Goal: Information Seeking & Learning: Check status

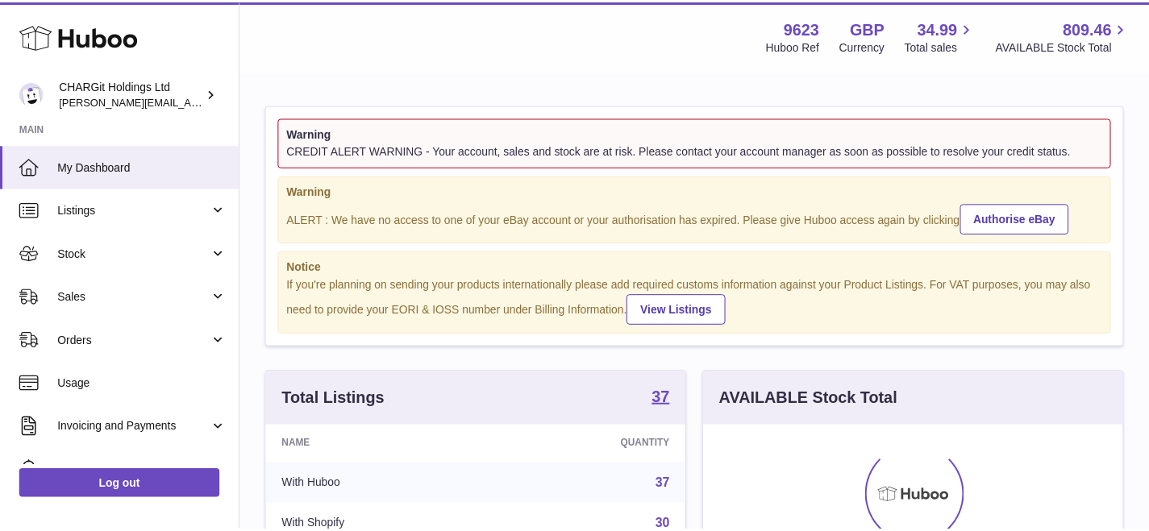
scroll to position [252, 424]
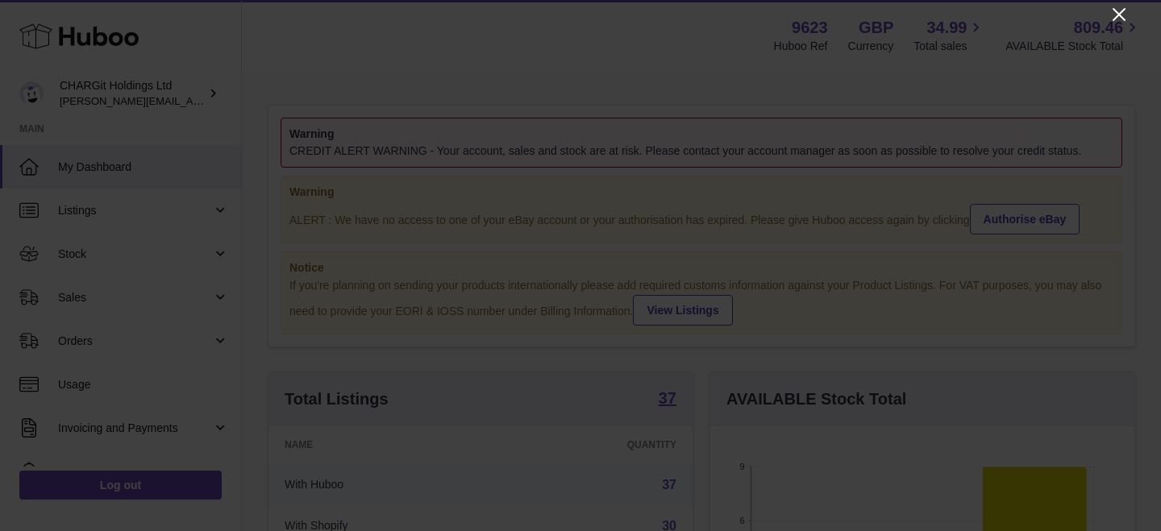
click at [1123, 16] on icon "Close" at bounding box center [1118, 14] width 19 height 19
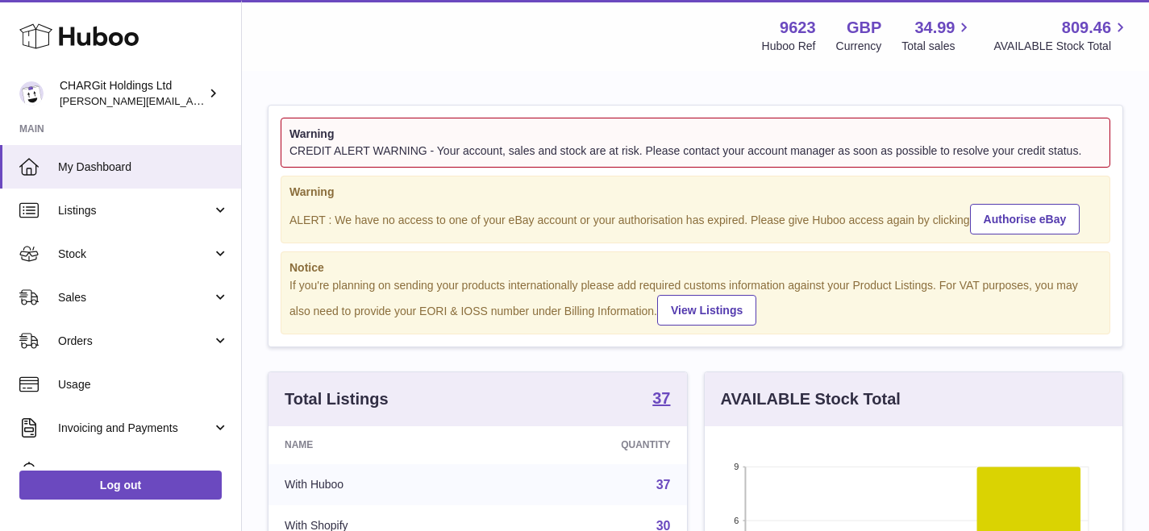
scroll to position [805895, 805728]
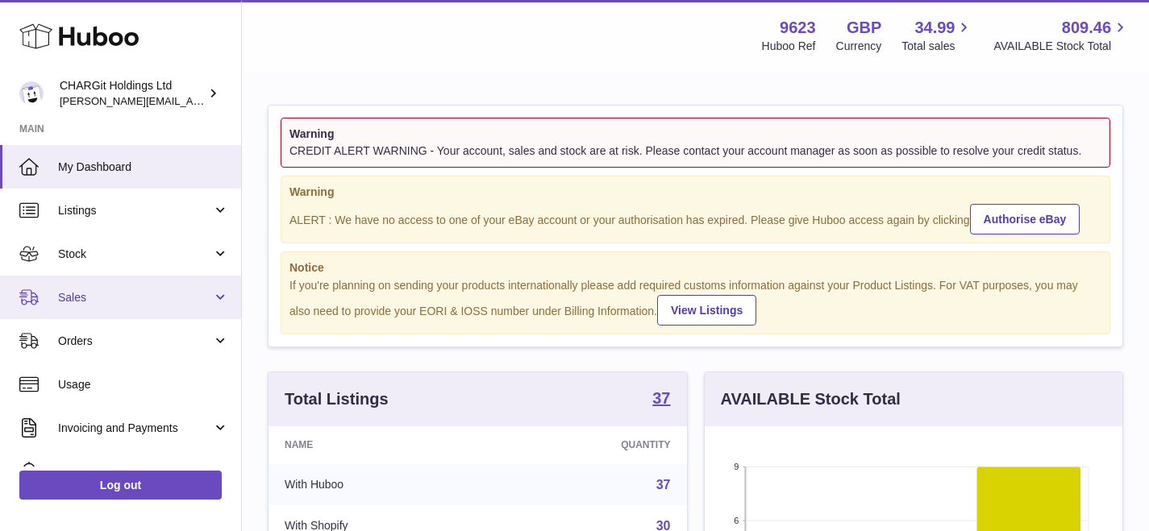
click at [65, 296] on span "Sales" at bounding box center [135, 297] width 154 height 15
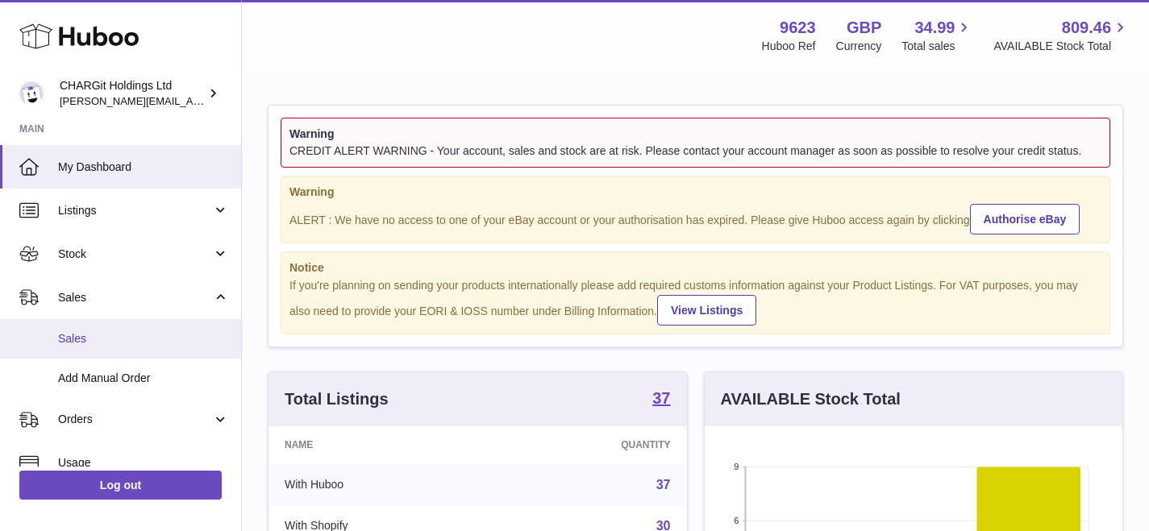
click at [82, 335] on span "Sales" at bounding box center [143, 338] width 171 height 15
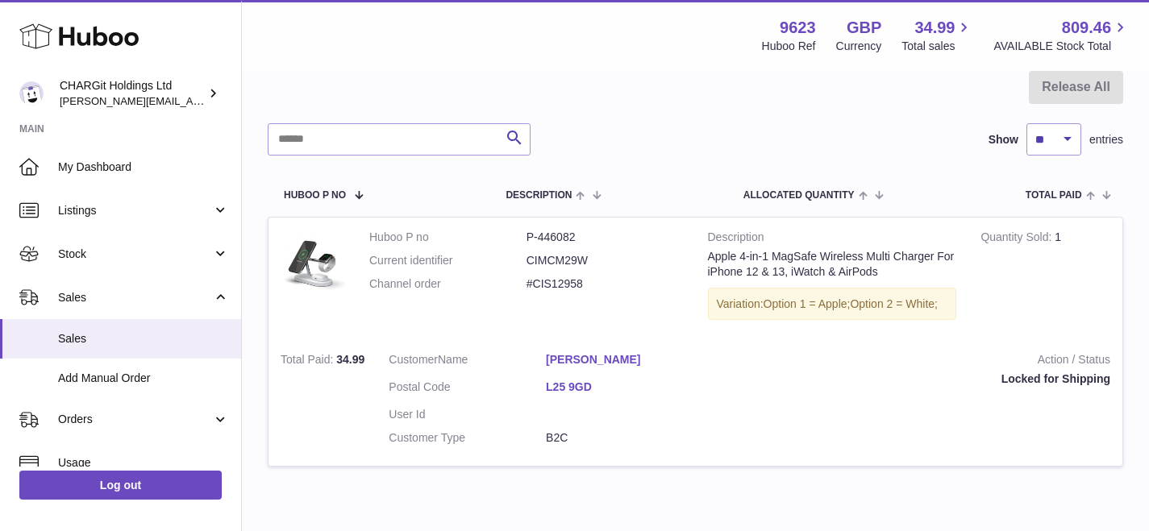
scroll to position [5, 0]
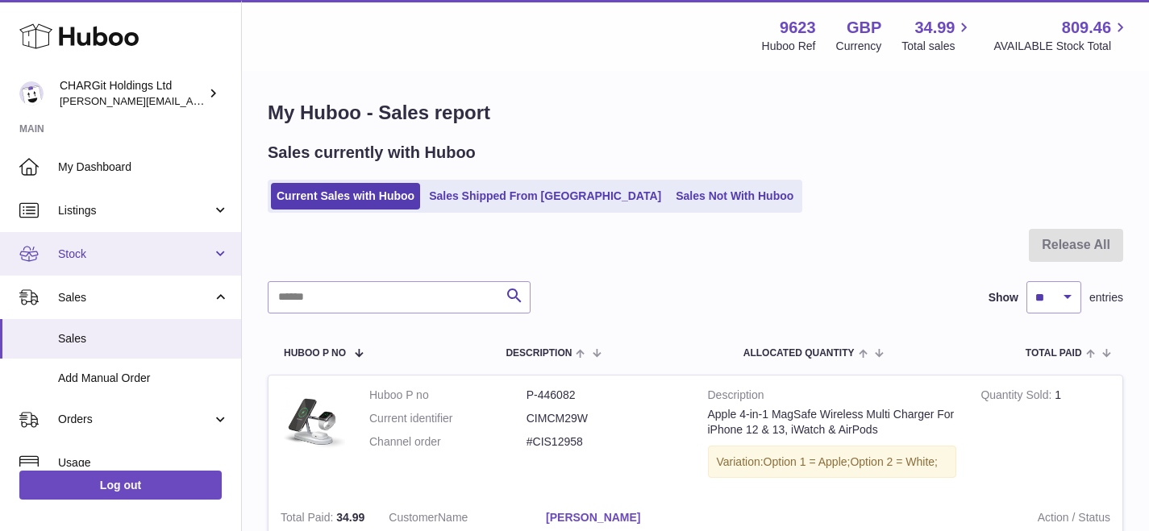
click at [76, 247] on span "Stock" at bounding box center [135, 254] width 154 height 15
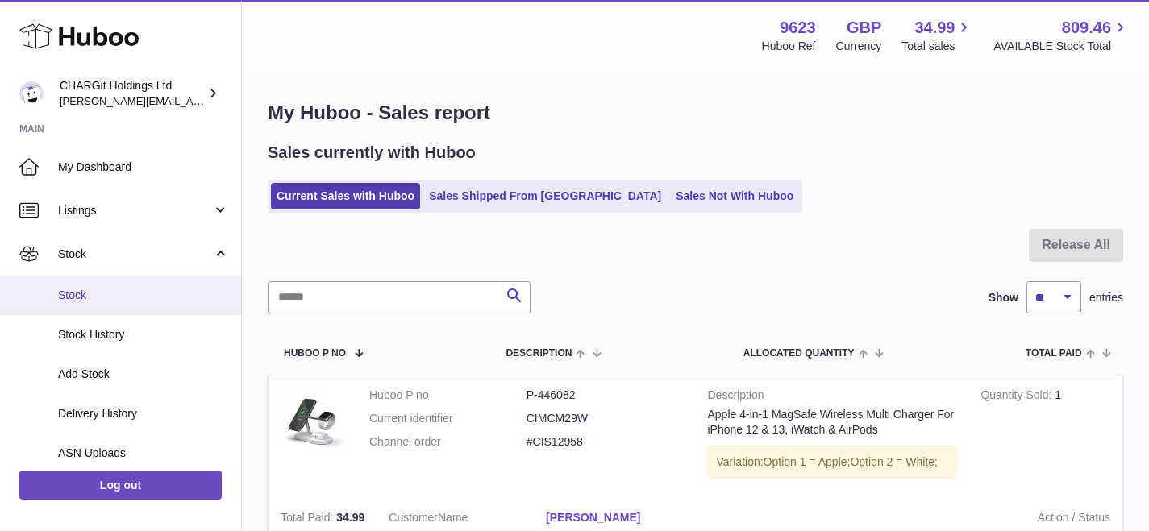
click at [78, 292] on span "Stock" at bounding box center [143, 295] width 171 height 15
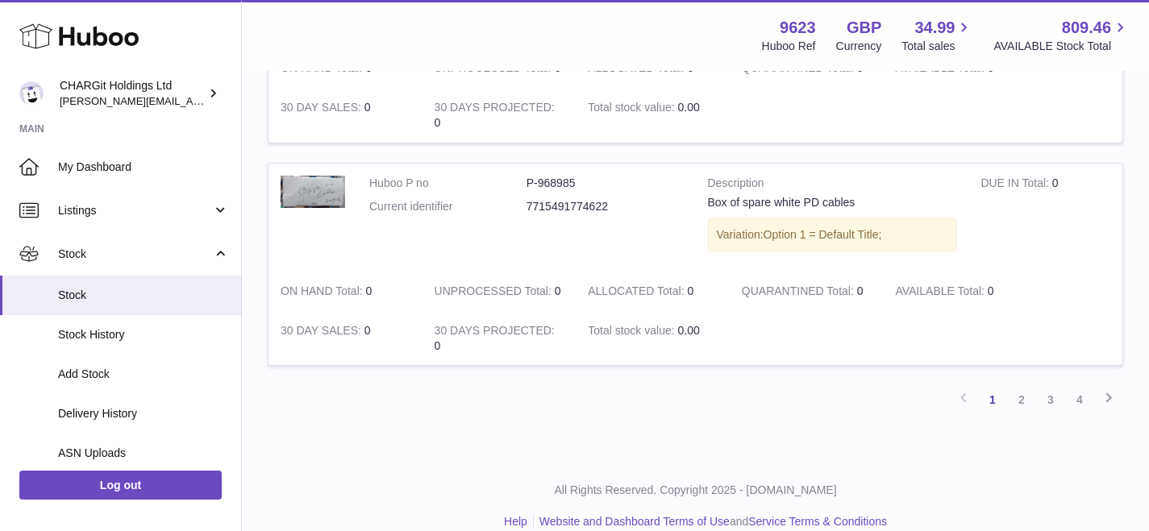
scroll to position [2146, 0]
click at [1021, 397] on link "2" at bounding box center [1021, 399] width 29 height 29
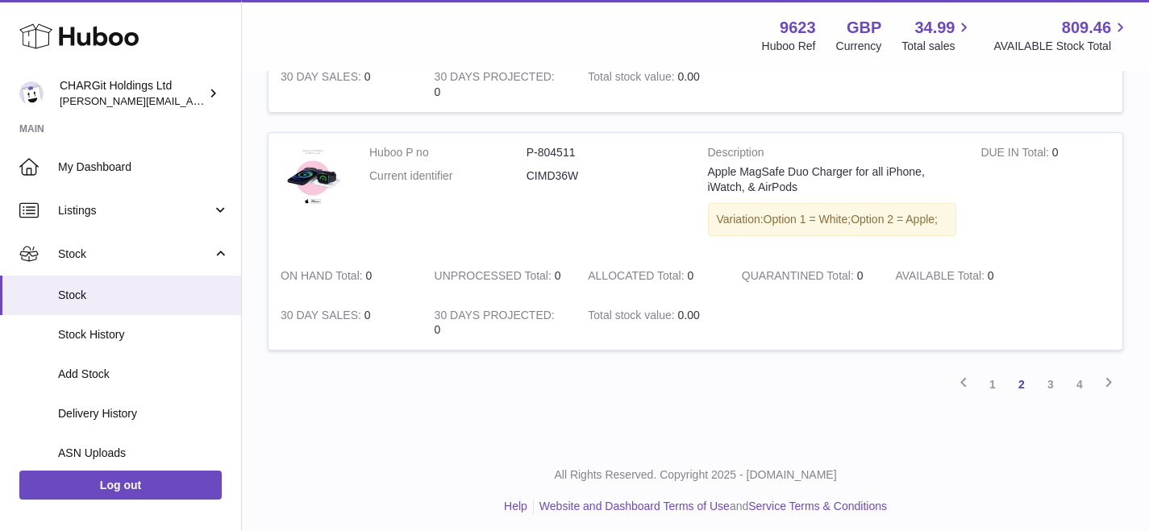
scroll to position [2215, 0]
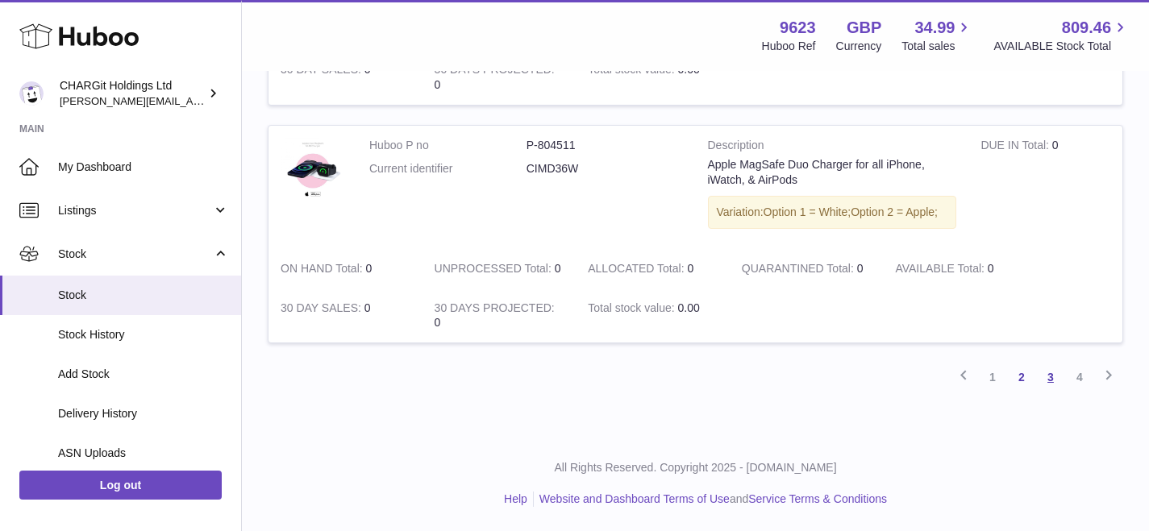
click at [1052, 377] on link "3" at bounding box center [1050, 377] width 29 height 29
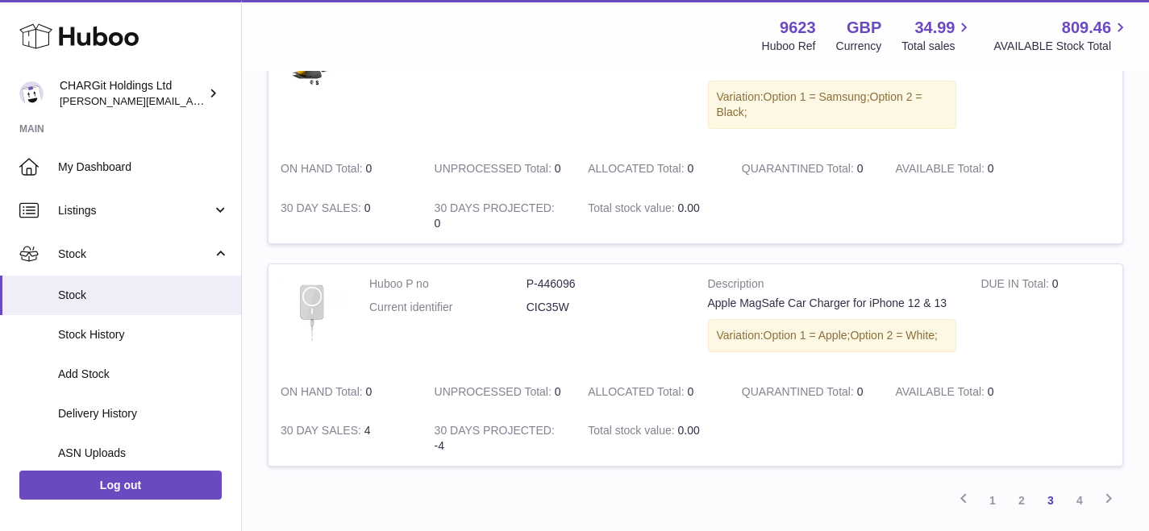
scroll to position [2225, 0]
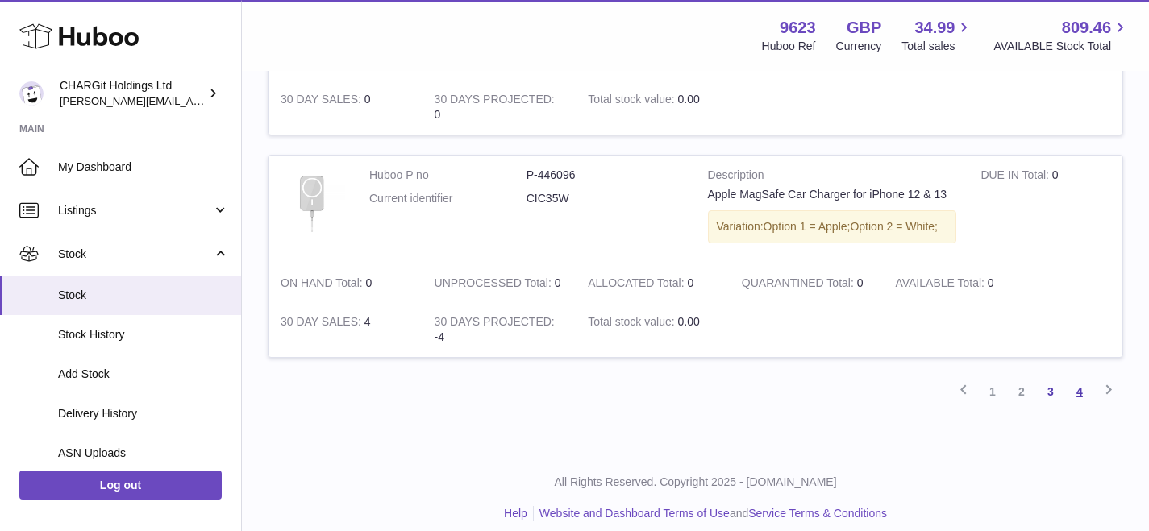
click at [1079, 394] on link "4" at bounding box center [1079, 391] width 29 height 29
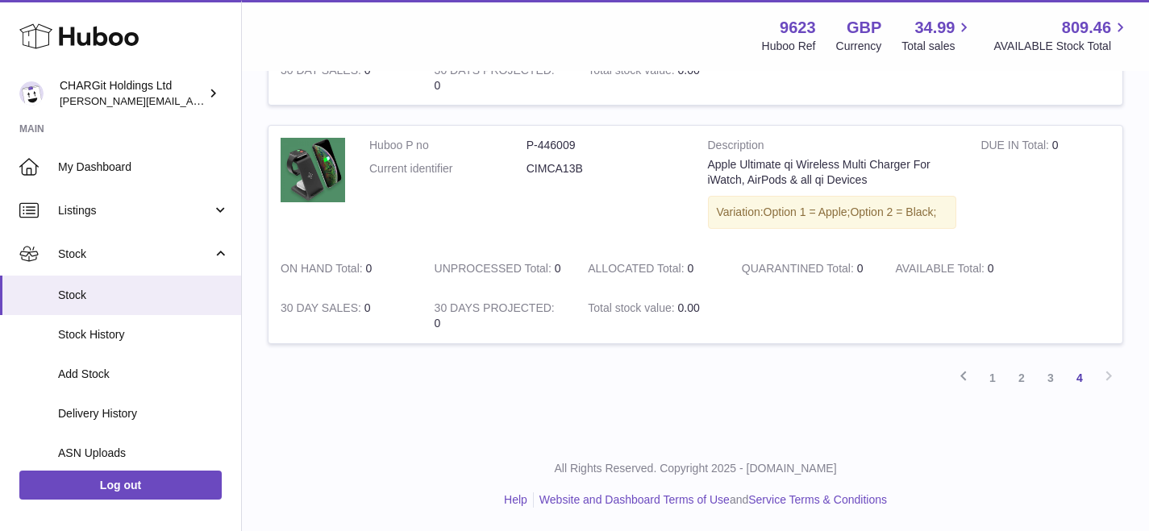
scroll to position [1577, 0]
